Goal: Transaction & Acquisition: Purchase product/service

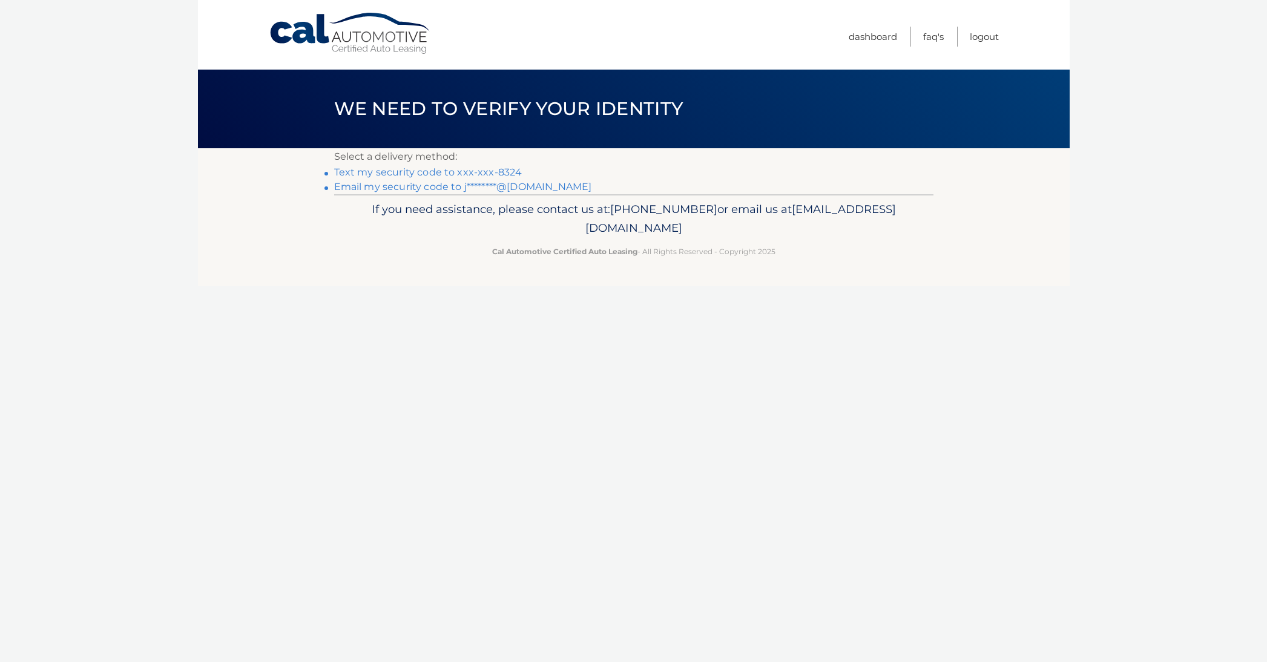
click at [396, 170] on link "Text my security code to xxx-xxx-8324" at bounding box center [428, 173] width 188 height 12
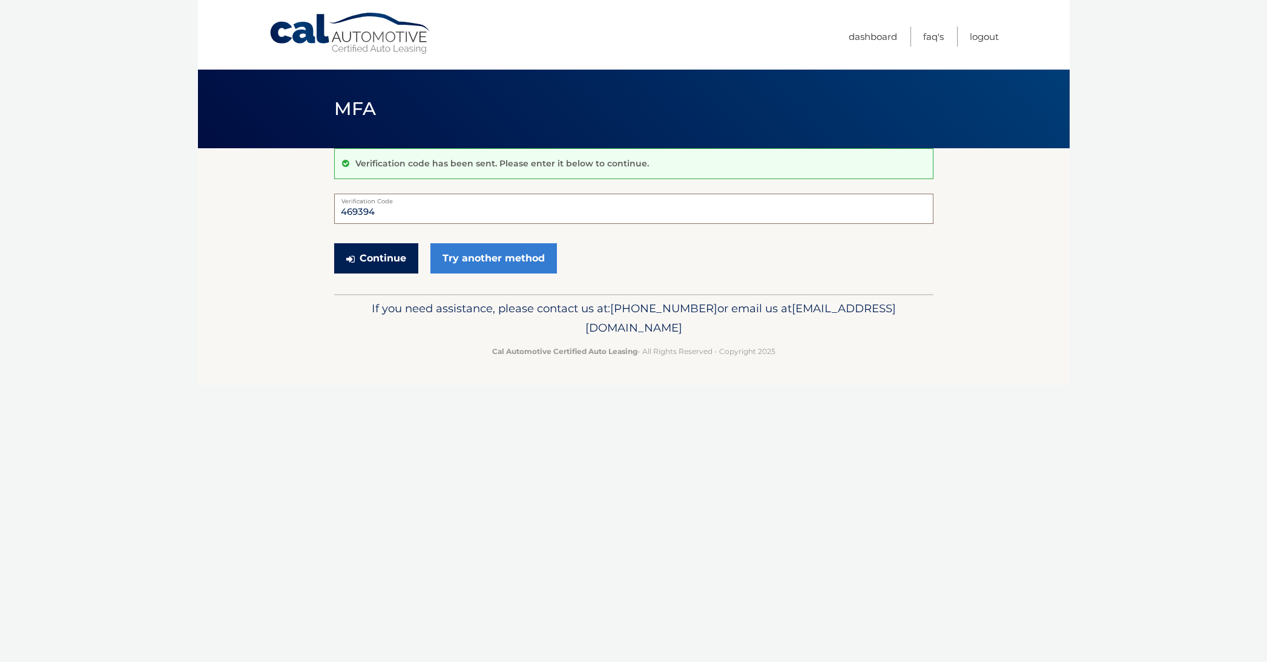
type input "469394"
click at [361, 256] on button "Continue" at bounding box center [376, 258] width 84 height 30
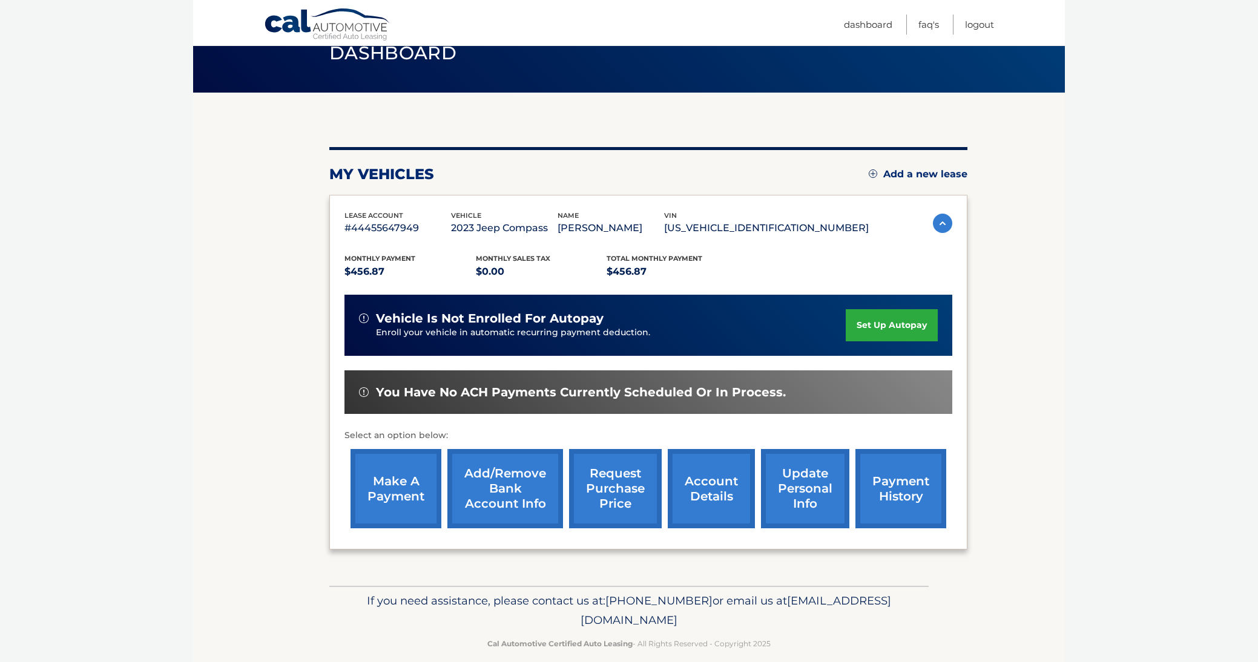
scroll to position [68, 0]
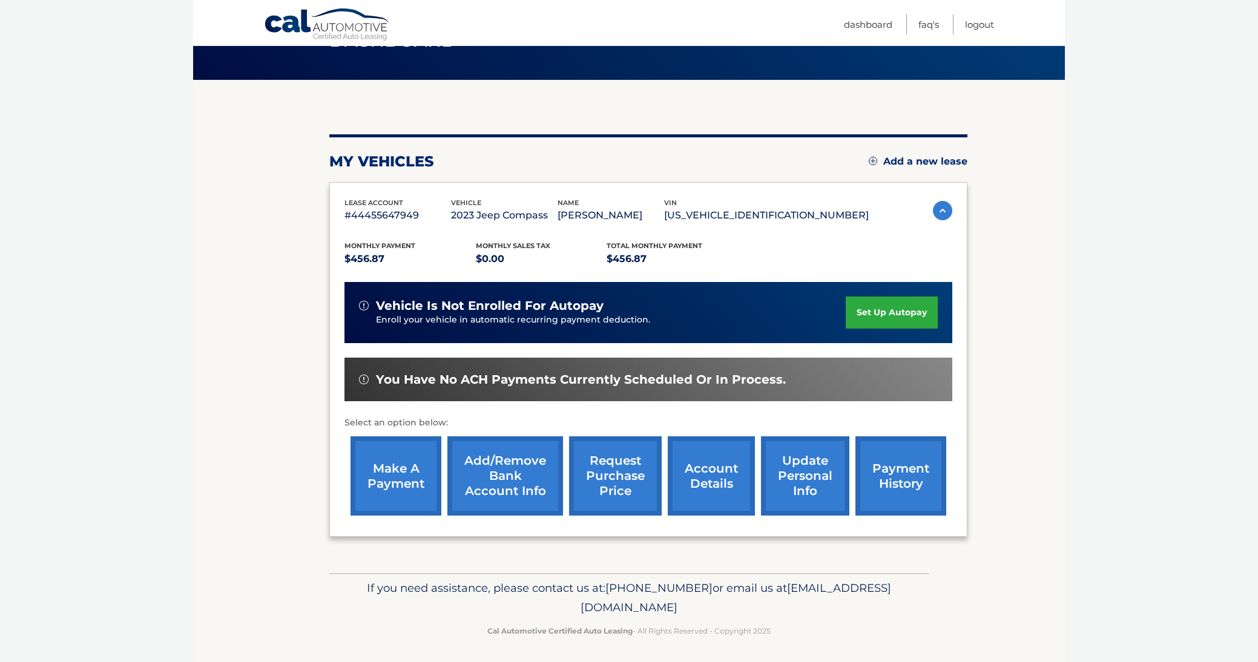
click at [382, 480] on link "make a payment" at bounding box center [396, 476] width 91 height 79
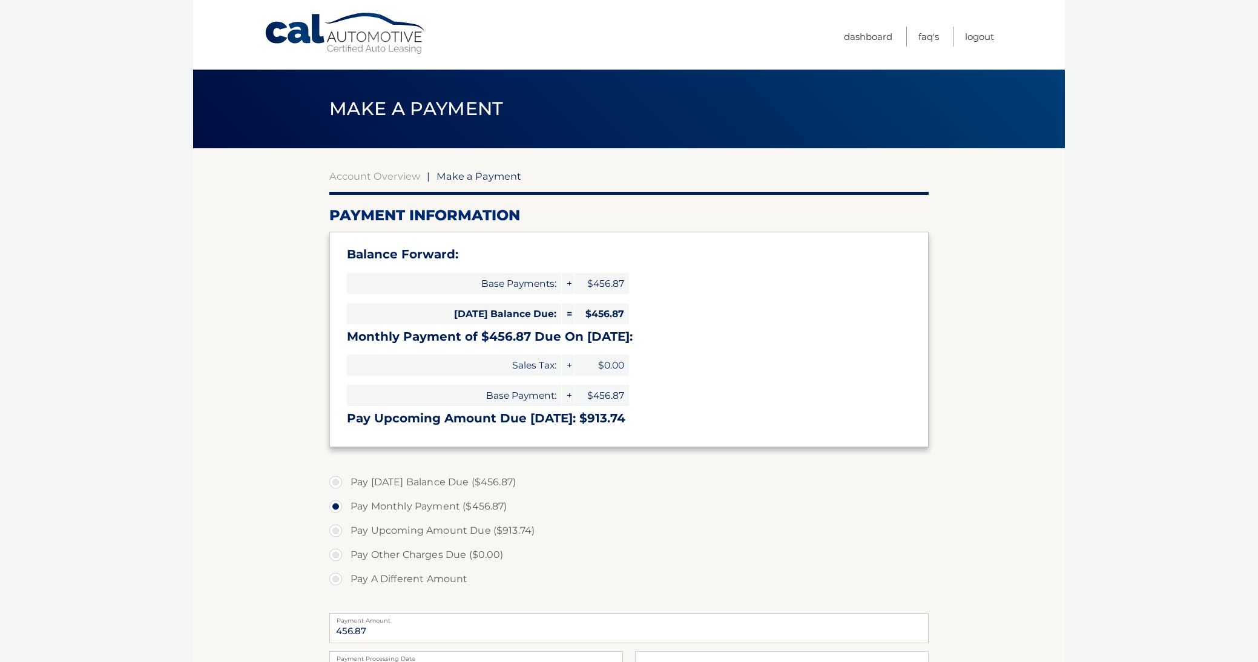
select select "Zjg5NjA5ODctZDdhNy00YzM0LWFmZTgtZjE2YmFkNmE1OWIz"
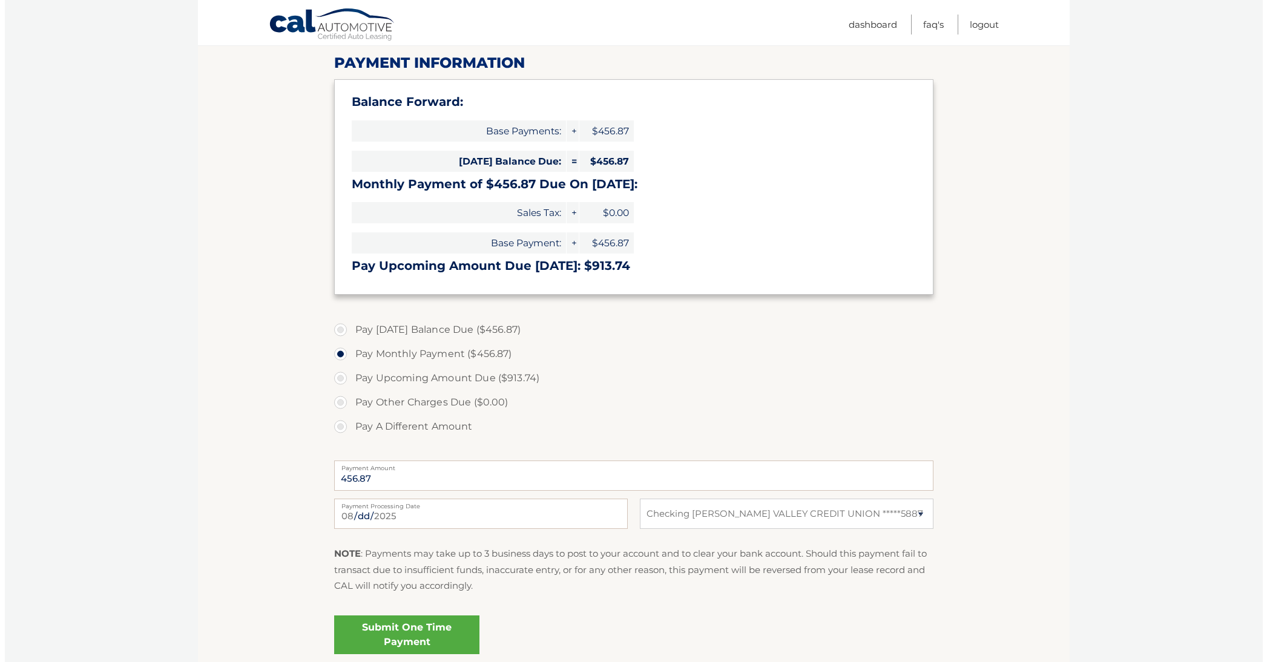
scroll to position [191, 0]
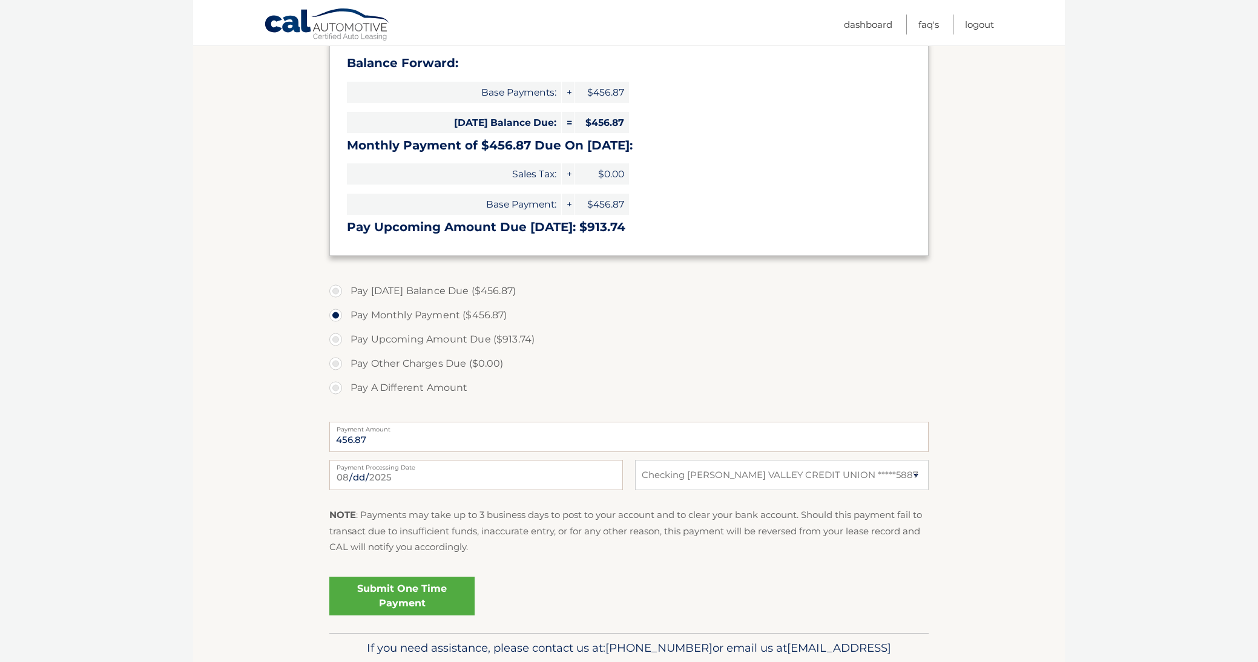
click at [397, 598] on link "Submit One Time Payment" at bounding box center [401, 596] width 145 height 39
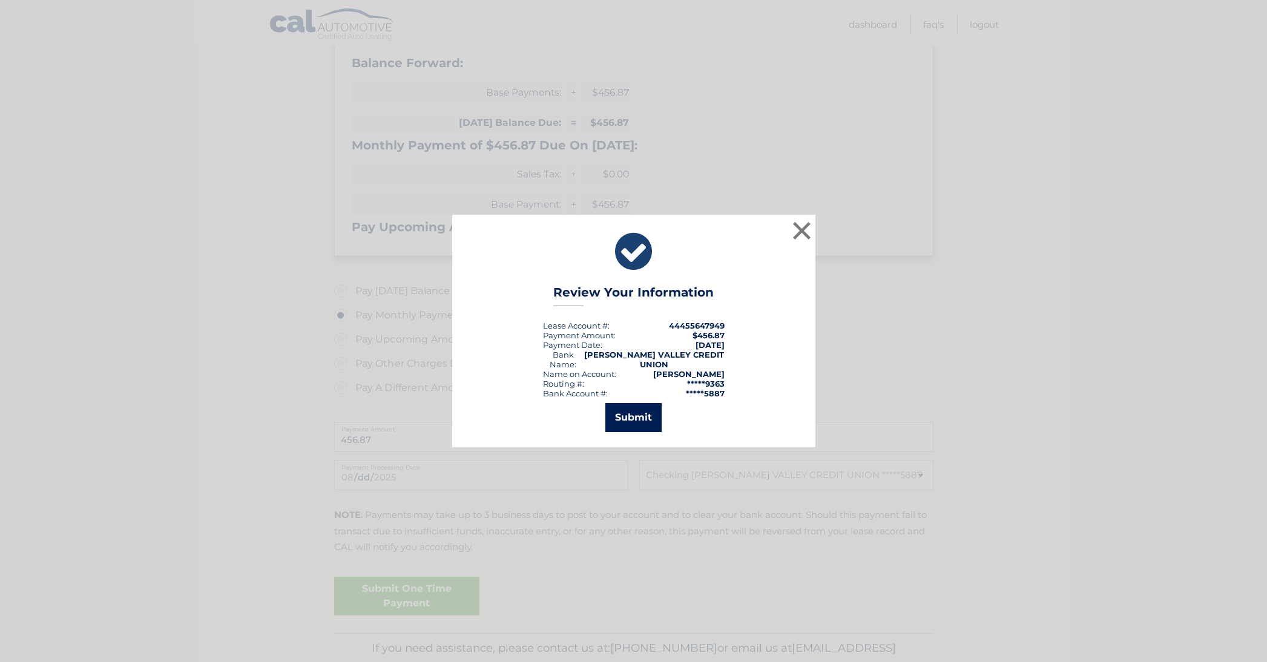
click at [630, 408] on button "Submit" at bounding box center [633, 417] width 56 height 29
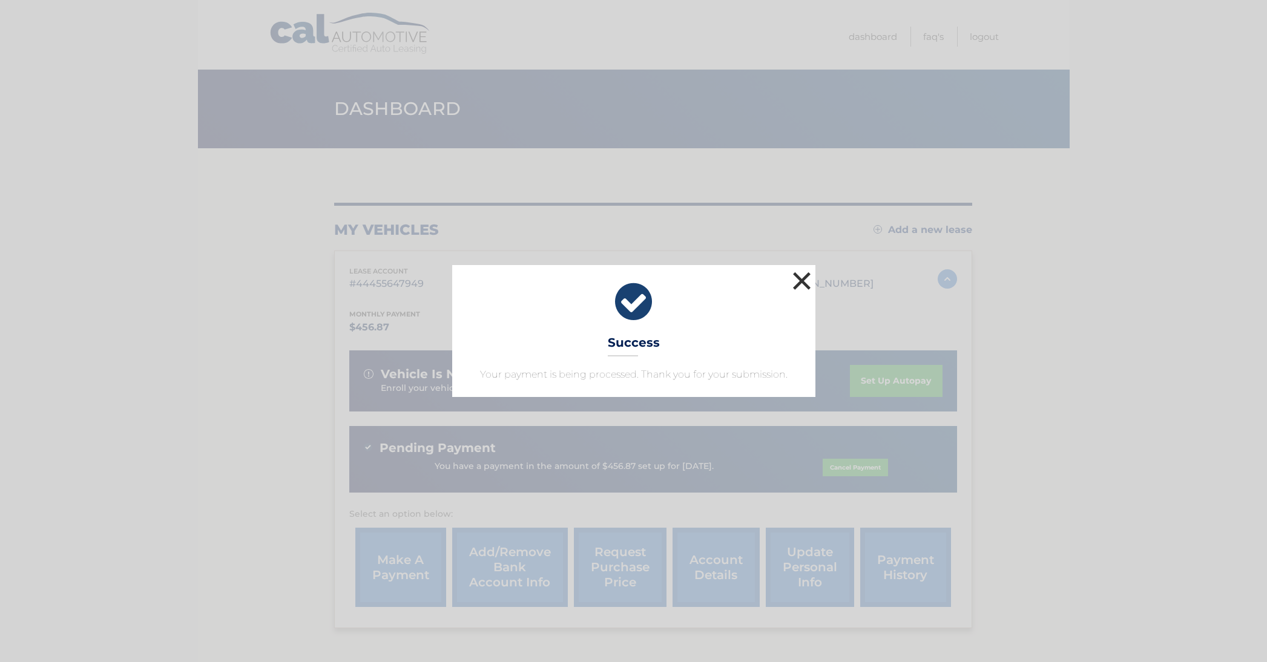
click at [795, 277] on button "×" at bounding box center [802, 281] width 24 height 24
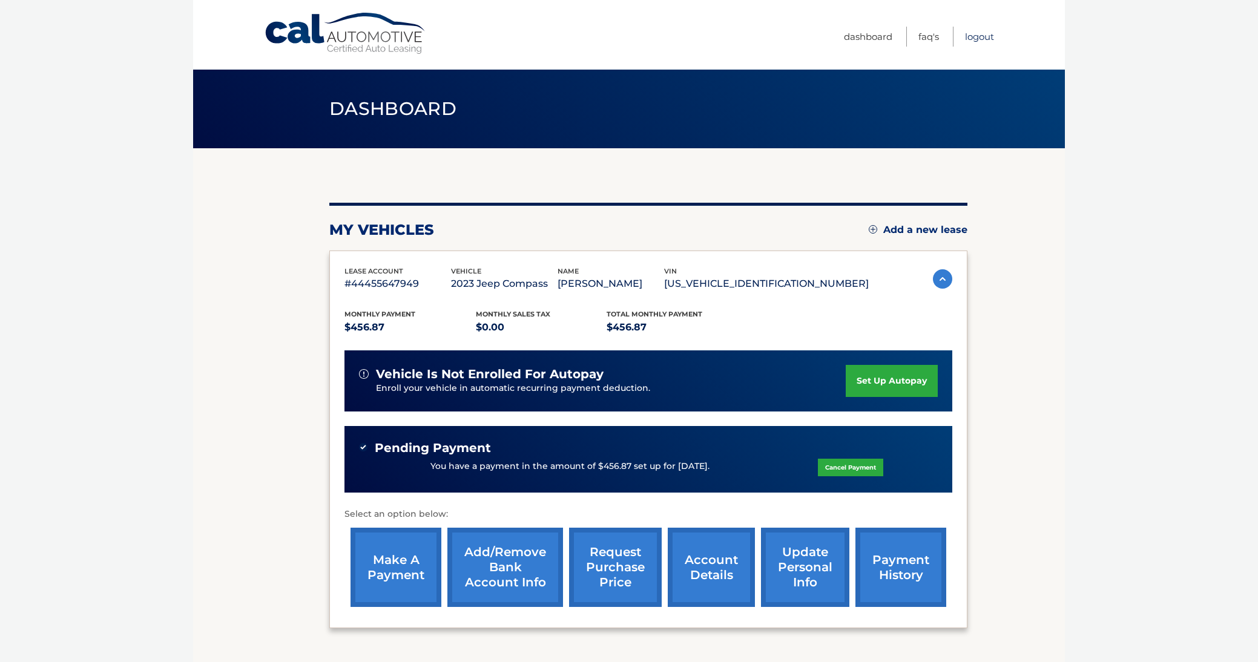
click at [975, 35] on link "Logout" at bounding box center [979, 37] width 29 height 20
